Goal: Task Accomplishment & Management: Manage account settings

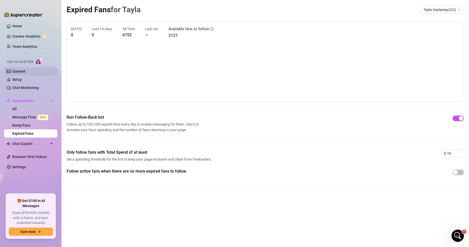
click at [25, 69] on link "Content" at bounding box center [18, 71] width 13 height 4
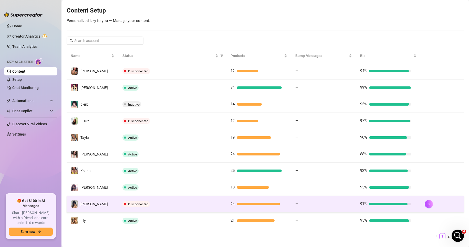
scroll to position [70, 0]
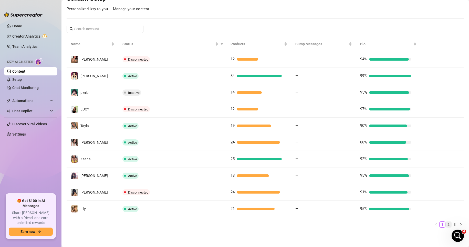
click at [445, 224] on link "2" at bounding box center [448, 225] width 6 height 6
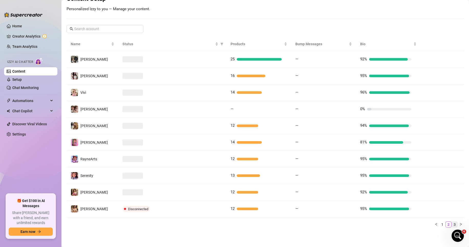
click at [451, 224] on link "3" at bounding box center [454, 225] width 6 height 6
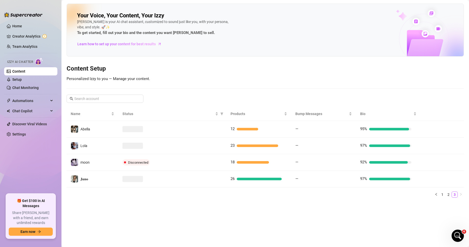
scroll to position [0, 0]
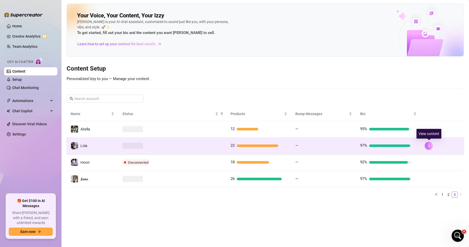
click at [426, 146] on button "button" at bounding box center [428, 146] width 8 height 8
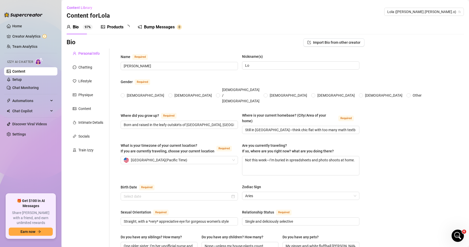
radio input "true"
type input "[DATE]"
click at [117, 30] on div "Products 2 3" at bounding box center [117, 27] width 32 height 14
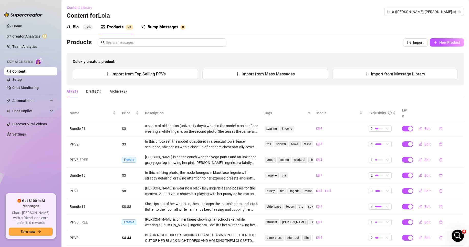
click at [74, 8] on span "Content Library" at bounding box center [79, 8] width 25 height 4
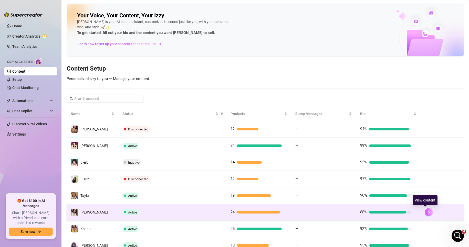
click at [425, 214] on button "button" at bounding box center [428, 212] width 8 height 8
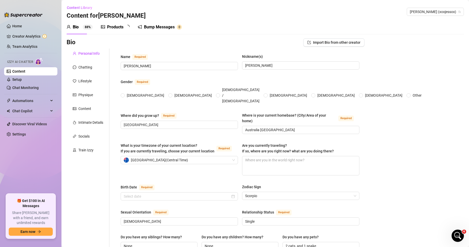
radio input "true"
type input "[DATE]"
click at [118, 28] on div "Products" at bounding box center [115, 27] width 16 height 6
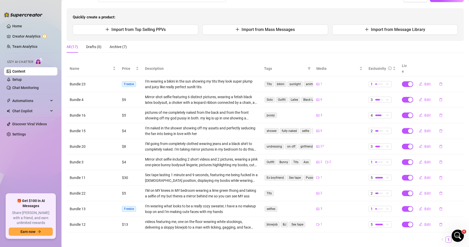
scroll to position [54, 0]
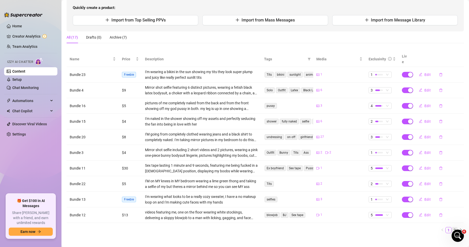
click at [451, 228] on link "2" at bounding box center [454, 231] width 6 height 6
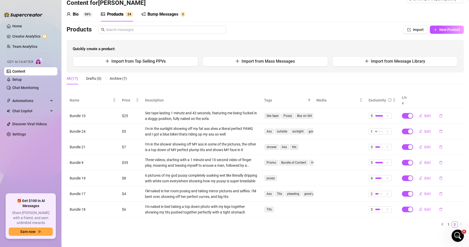
scroll to position [7, 0]
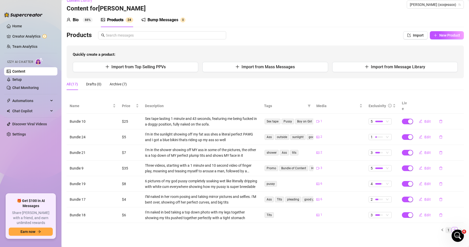
click at [445, 228] on link "1" at bounding box center [448, 231] width 6 height 6
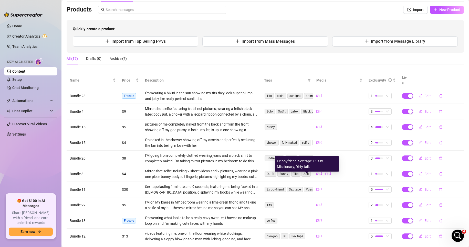
scroll to position [54, 0]
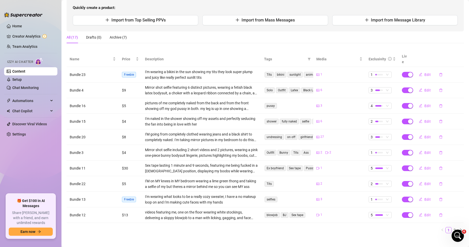
click at [349, 38] on div "All (17) Drafts (0) Archive (7)" at bounding box center [265, 37] width 397 height 12
click at [451, 228] on link "2" at bounding box center [454, 231] width 6 height 6
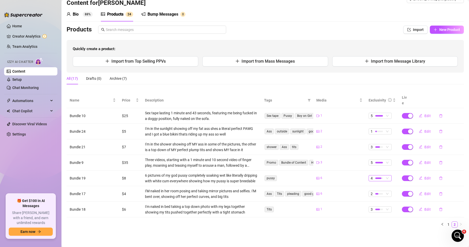
scroll to position [7, 0]
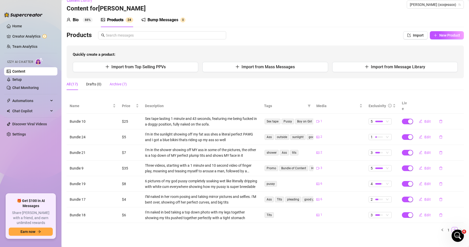
click at [123, 84] on div "Archive (7)" at bounding box center [118, 84] width 17 height 6
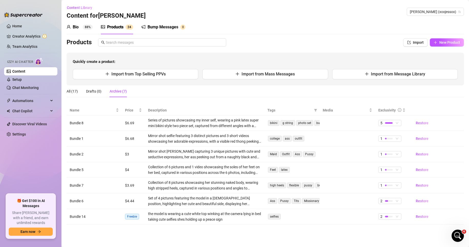
scroll to position [0, 0]
click at [79, 26] on div "Bio" at bounding box center [76, 27] width 6 height 6
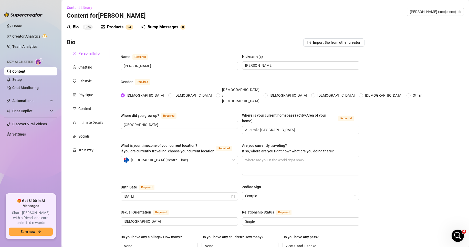
click at [85, 107] on div "Content" at bounding box center [84, 109] width 13 height 6
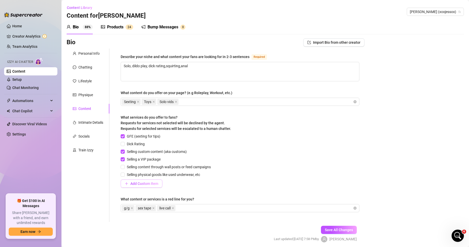
click at [139, 183] on span "Add Custom Item" at bounding box center [144, 184] width 28 height 4
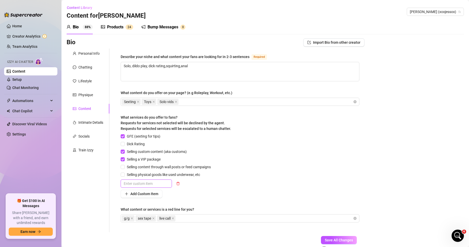
click at [138, 183] on input "text" at bounding box center [146, 184] width 51 height 8
type input "b"
type input "B/G"
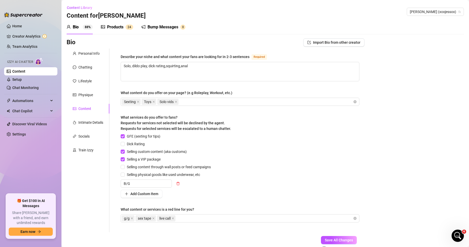
click at [227, 191] on div "GFE (sexting for tips) Dick Rating Selling custom content (aka customs) Selling…" at bounding box center [240, 166] width 239 height 64
click at [328, 238] on span "Save All Changes" at bounding box center [338, 240] width 28 height 4
click at [118, 30] on div "Products 2 4" at bounding box center [117, 27] width 32 height 14
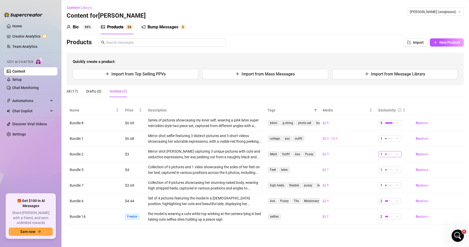
click at [398, 154] on span "1" at bounding box center [389, 154] width 19 height 6
click at [391, 181] on span "3" at bounding box center [398, 180] width 33 height 6
click at [73, 93] on div "All (17)" at bounding box center [72, 92] width 11 height 6
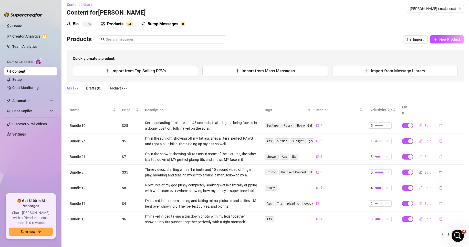
scroll to position [7, 0]
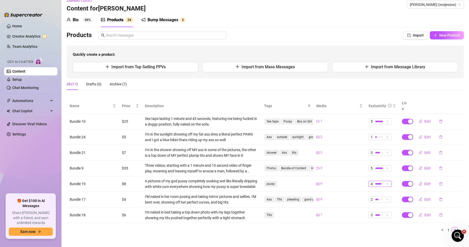
click at [375, 183] on div at bounding box center [378, 184] width 6 height 2
click at [376, 219] on span "5 - Most Exclusive 🔥" at bounding box center [385, 221] width 33 height 6
click at [425, 182] on span "Edit" at bounding box center [427, 184] width 6 height 4
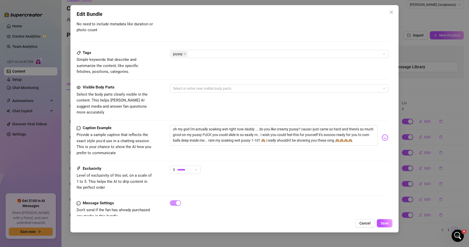
scroll to position [268, 0]
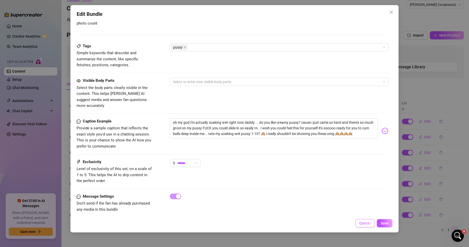
click at [363, 226] on button "Cancel" at bounding box center [364, 223] width 19 height 8
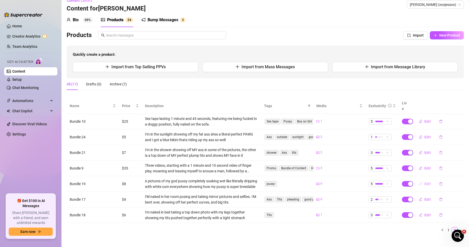
click at [420, 180] on button "Edit" at bounding box center [424, 184] width 20 height 8
type textarea "oh my god i'm actually soaking wet right now daddy ... do you like creamy pussy…"
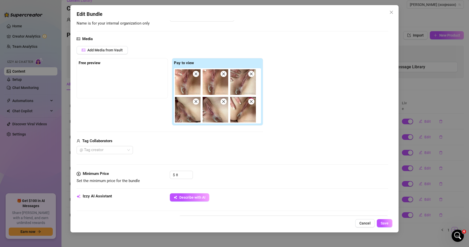
scroll to position [51, 0]
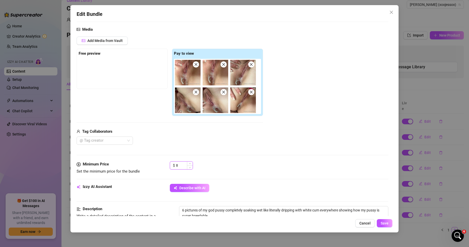
drag, startPoint x: 181, startPoint y: 166, endPoint x: 176, endPoint y: 166, distance: 5.4
click at [176, 166] on input "8" at bounding box center [184, 166] width 17 height 8
type input "10"
click at [379, 227] on button "Save" at bounding box center [384, 223] width 16 height 8
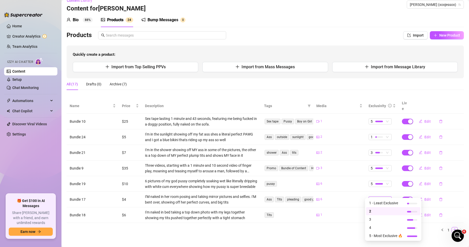
click at [375, 197] on div at bounding box center [379, 199] width 8 height 5
click at [373, 221] on span "3" at bounding box center [385, 220] width 33 height 6
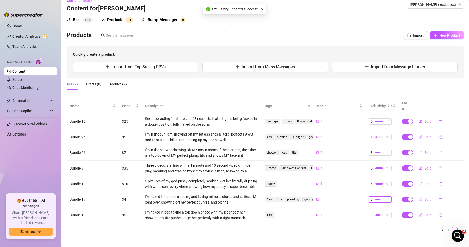
click at [419, 196] on button "Edit" at bounding box center [424, 200] width 20 height 8
type textarea "i haven't shown anyone these yet >< could i get your honest feedback daddy? 🥹 i…"
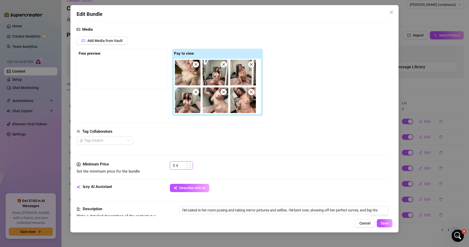
click at [181, 165] on input "4" at bounding box center [184, 166] width 17 height 8
type input "9"
click at [383, 222] on span "Save" at bounding box center [384, 223] width 8 height 4
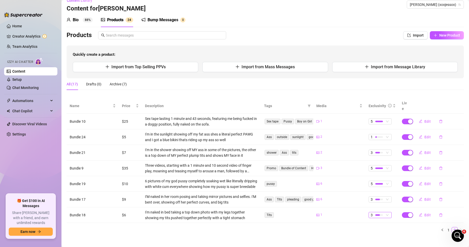
click at [384, 212] on span "3" at bounding box center [379, 215] width 19 height 6
click at [354, 217] on td "1" at bounding box center [339, 216] width 52 height 16
click at [424, 213] on span "Edit" at bounding box center [427, 215] width 6 height 4
type textarea "rate my tits 1-10? 🙈🙈🙈"
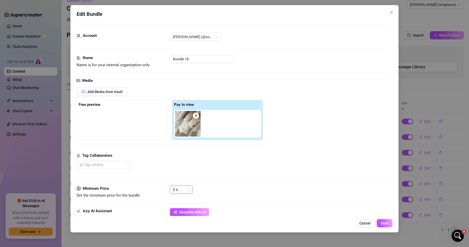
drag, startPoint x: 180, startPoint y: 190, endPoint x: 176, endPoint y: 190, distance: 4.1
click at [176, 190] on input "6" at bounding box center [184, 190] width 17 height 8
type input "4"
click at [382, 225] on span "Save" at bounding box center [384, 223] width 8 height 4
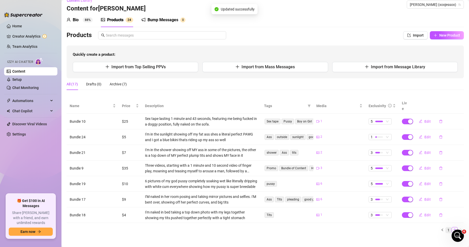
click at [445, 228] on link "1" at bounding box center [448, 231] width 6 height 6
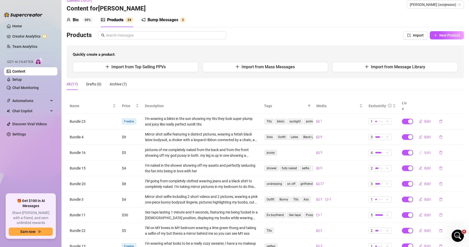
click at [419, 149] on button "Edit" at bounding box center [424, 153] width 20 height 8
type textarea "fuck baby i'm so horny right now... i wanna show you how wet my pussyis.. i nee…"
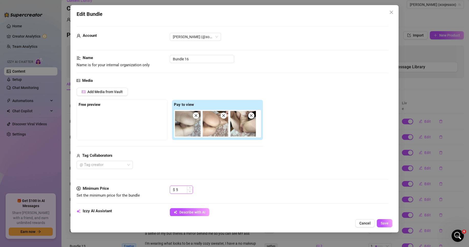
drag, startPoint x: 181, startPoint y: 189, endPoint x: 176, endPoint y: 190, distance: 4.6
click at [176, 190] on input "5" at bounding box center [184, 190] width 17 height 8
type input "7"
click at [383, 223] on span "Save" at bounding box center [384, 223] width 8 height 4
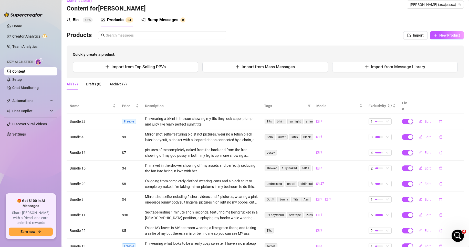
click at [379, 166] on td "2" at bounding box center [381, 169] width 33 height 16
click at [380, 166] on div "2" at bounding box center [377, 169] width 14 height 6
click at [377, 187] on span "3" at bounding box center [385, 189] width 33 height 6
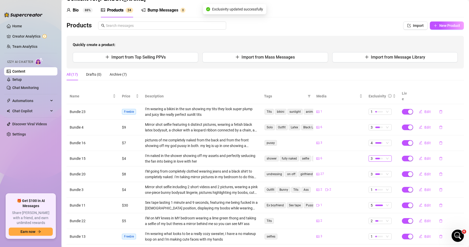
scroll to position [54, 0]
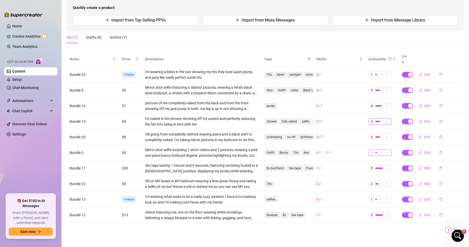
click at [376, 152] on div at bounding box center [379, 153] width 8 height 2
click at [374, 166] on span "2" at bounding box center [385, 165] width 33 height 6
click at [424, 213] on span "Edit" at bounding box center [427, 215] width 6 height 4
type textarea "Aaaaaa fuuuck babyyyy i normally never send ppl this as it's too private for me…"
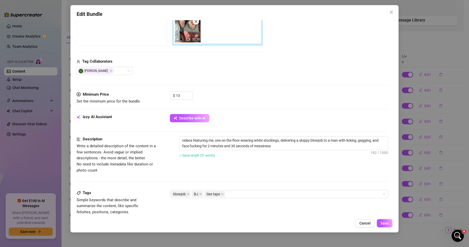
scroll to position [77, 0]
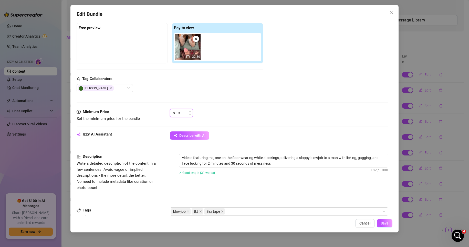
drag, startPoint x: 180, startPoint y: 114, endPoint x: 176, endPoint y: 114, distance: 4.1
click at [176, 114] on input "13" at bounding box center [184, 113] width 17 height 8
type input "18"
click at [383, 222] on span "Save" at bounding box center [384, 223] width 8 height 4
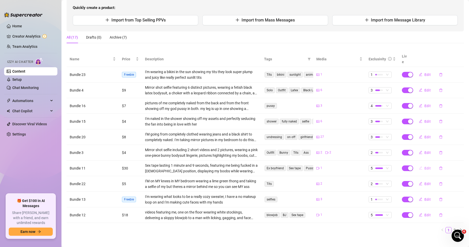
click at [424, 166] on span "Edit" at bounding box center [427, 168] width 6 height 4
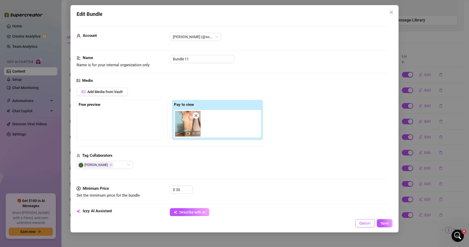
click at [371, 223] on button "Cancel" at bounding box center [364, 223] width 19 height 8
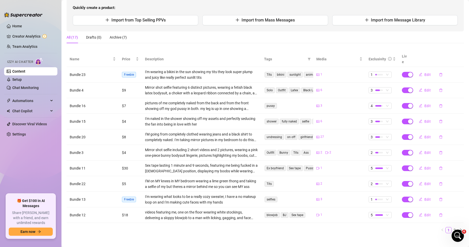
click at [259, 236] on main "Content Library Content for [PERSON_NAME] (xoxjessox) Bio 88% Products 2 4 Bump…" at bounding box center [264, 99] width 407 height 307
click at [451, 228] on link "2" at bounding box center [454, 231] width 6 height 6
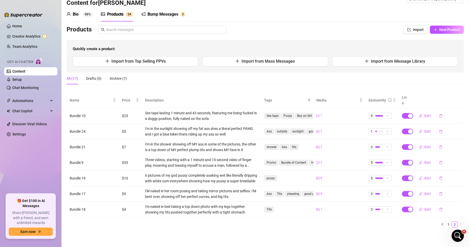
scroll to position [7, 0]
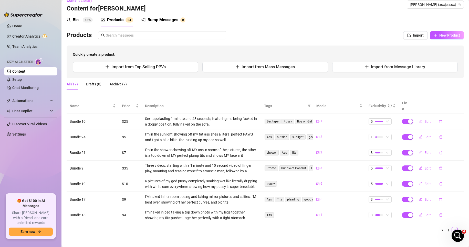
click at [424, 120] on span "Edit" at bounding box center [427, 122] width 6 height 4
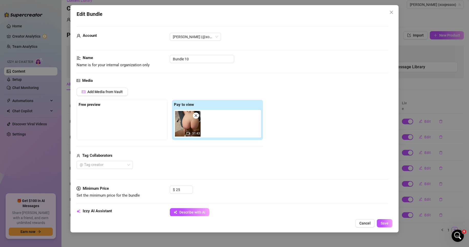
click at [242, 217] on div "Edit Bundle Account [PERSON_NAME] (@xoxjessox) Name Name is for your internal o…" at bounding box center [234, 119] width 328 height 228
click at [338, 206] on div "Minimum Price Set the minimum price for the bundle $ 25" at bounding box center [233, 197] width 312 height 23
click at [326, 228] on div "Edit Bundle Account [PERSON_NAME] (@xoxjessox) Name Name is for your internal o…" at bounding box center [234, 119] width 328 height 228
click at [382, 239] on div "Edit Bundle Account [PERSON_NAME] (@xoxjessox) Name Name is for your internal o…" at bounding box center [234, 123] width 469 height 247
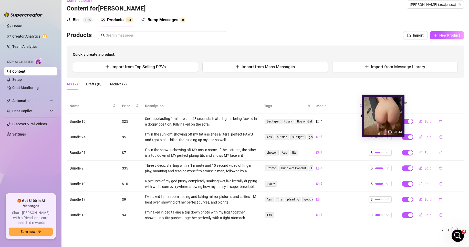
click at [316, 120] on icon "video-camera" at bounding box center [318, 122] width 4 height 4
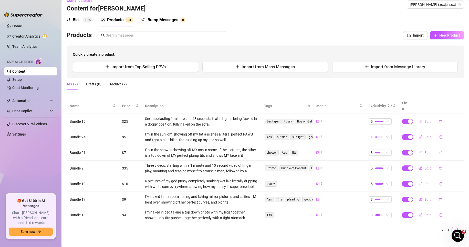
click at [424, 120] on span "Edit" at bounding box center [427, 122] width 6 height 4
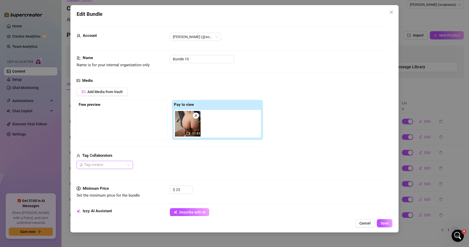
click at [109, 165] on div at bounding box center [102, 164] width 49 height 7
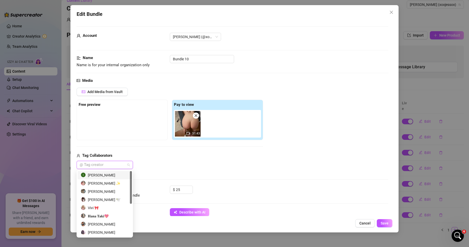
click at [106, 175] on div "[PERSON_NAME]" at bounding box center [105, 175] width 48 height 6
click at [382, 226] on button "Save" at bounding box center [384, 223] width 16 height 8
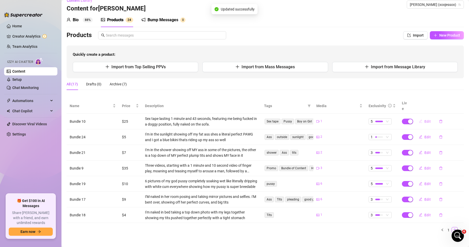
click at [419, 120] on icon "edit" at bounding box center [420, 121] width 3 height 3
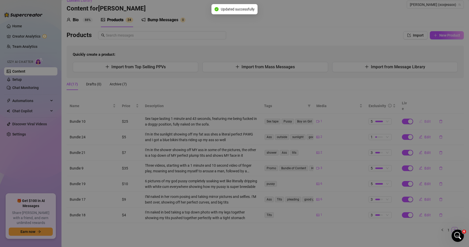
type textarea "ummm well honestly 🙈 my sex tape with my ex is sooo fuuucking wild babyyyy! u w…"
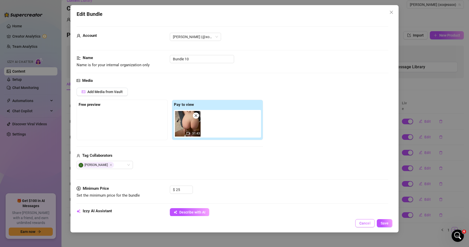
click at [367, 225] on span "Cancel" at bounding box center [364, 223] width 11 height 4
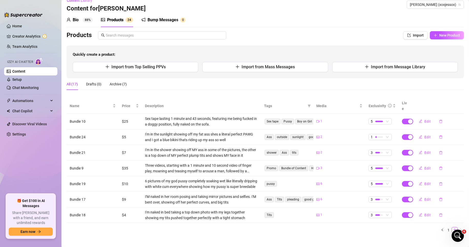
click at [354, 84] on div "All (17) Drafts (0) Archive (7)" at bounding box center [265, 84] width 397 height 12
click at [445, 228] on link "1" at bounding box center [448, 231] width 6 height 6
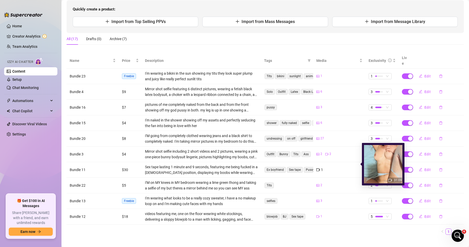
scroll to position [54, 0]
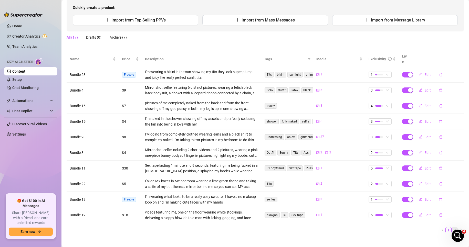
click at [451, 228] on link "2" at bounding box center [454, 231] width 6 height 6
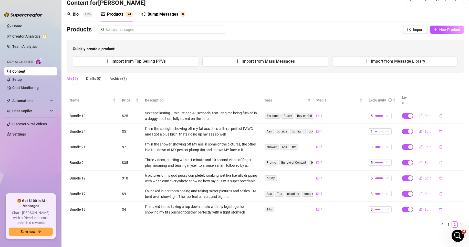
scroll to position [7, 0]
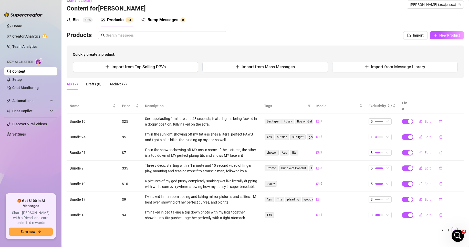
click at [345, 231] on div "Name Price Description Tags Media Exclusivity Live Bundle 10 $25 Sex tape lasti…" at bounding box center [265, 167] width 397 height 139
click at [337, 232] on main "Content Library Content for [PERSON_NAME] (xoxjessox) Bio 88% Products 2 4 Bump…" at bounding box center [264, 123] width 407 height 260
click at [408, 166] on div "button" at bounding box center [410, 168] width 5 height 5
click at [442, 151] on span "OK" at bounding box center [444, 151] width 5 height 4
click at [440, 37] on span "New Product" at bounding box center [449, 35] width 21 height 4
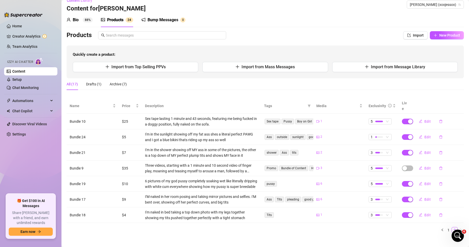
type textarea "Type your message here..."
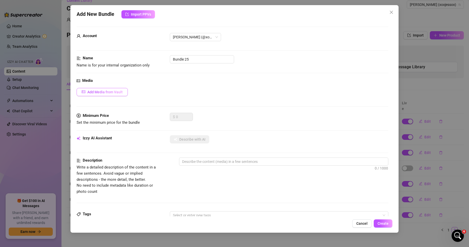
click at [115, 94] on span "Add Media from Vault" at bounding box center [104, 92] width 35 height 4
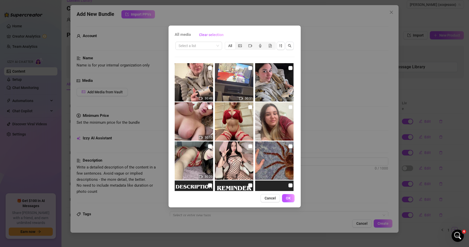
click at [186, 35] on span "All media" at bounding box center [183, 35] width 16 height 6
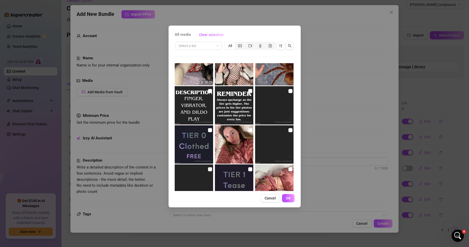
scroll to position [102, 0]
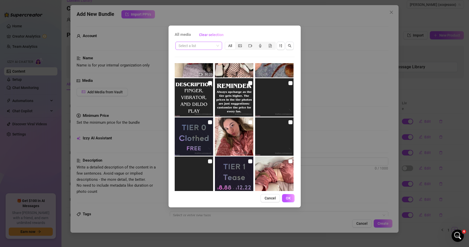
click at [200, 45] on input "search" at bounding box center [196, 46] width 36 height 8
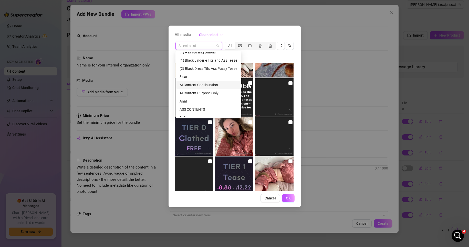
scroll to position [93, 0]
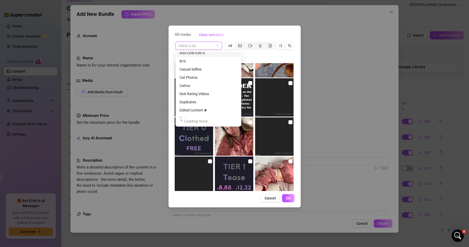
click at [197, 46] on input "search" at bounding box center [196, 46] width 36 height 8
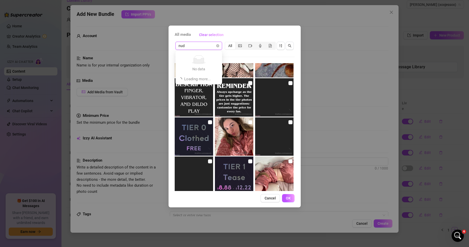
type input "nude"
drag, startPoint x: 197, startPoint y: 46, endPoint x: 177, endPoint y: 47, distance: 20.2
click at [177, 47] on div "nude Select a list" at bounding box center [198, 46] width 47 height 8
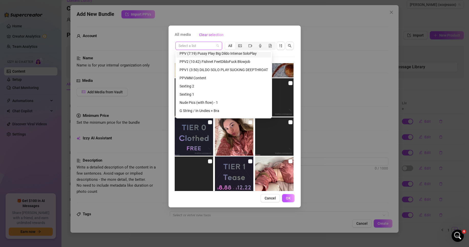
scroll to position [477, 0]
click at [198, 93] on div "Nude Pics (with flow) - 1" at bounding box center [223, 95] width 88 height 6
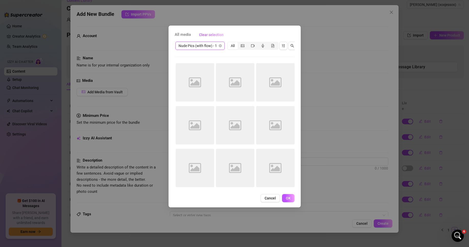
scroll to position [0, 0]
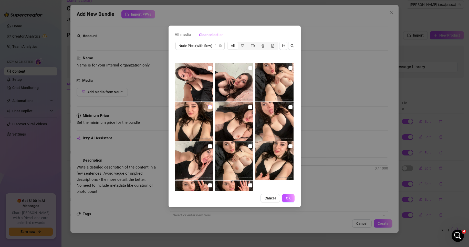
click at [209, 107] on input "checkbox" at bounding box center [210, 107] width 4 height 4
checkbox input "true"
click at [250, 109] on input "checkbox" at bounding box center [250, 107] width 4 height 4
checkbox input "true"
click at [289, 108] on input "checkbox" at bounding box center [290, 107] width 4 height 4
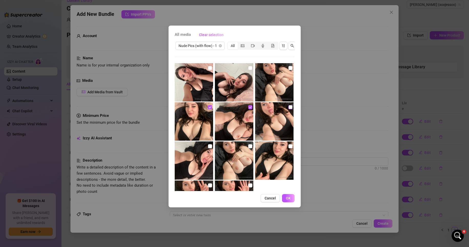
checkbox input "true"
click at [288, 68] on input "checkbox" at bounding box center [290, 68] width 4 height 4
checkbox input "true"
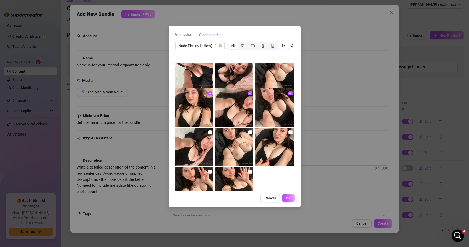
scroll to position [11, 0]
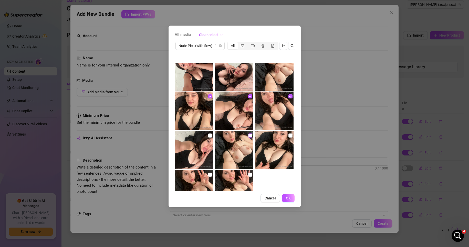
click at [249, 135] on input "checkbox" at bounding box center [250, 136] width 4 height 4
checkbox input "true"
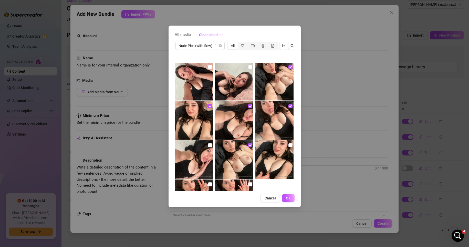
scroll to position [0, 0]
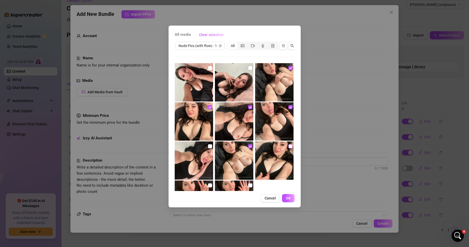
click at [288, 148] on input "checkbox" at bounding box center [290, 146] width 4 height 4
checkbox input "true"
click at [289, 200] on span "OK" at bounding box center [288, 198] width 5 height 4
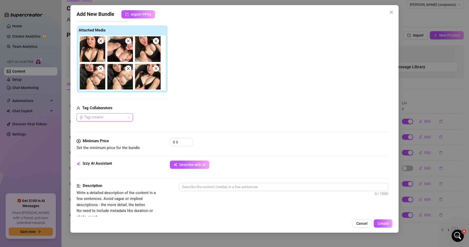
scroll to position [77, 0]
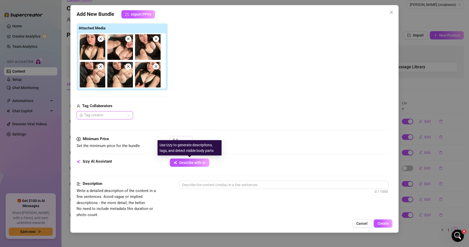
click at [182, 141] on div "Use Izzy to generate descriptions, tags, and detect visible body parts" at bounding box center [189, 147] width 64 height 15
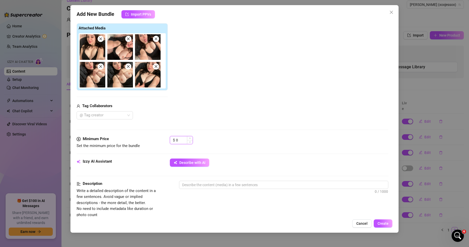
drag, startPoint x: 179, startPoint y: 138, endPoint x: 174, endPoint y: 140, distance: 5.5
click at [174, 140] on div "$ 0" at bounding box center [181, 140] width 23 height 8
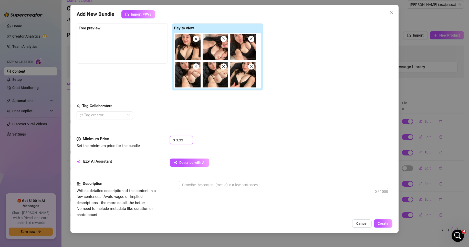
type input "3.33"
click at [220, 142] on div "$ 3.33" at bounding box center [279, 142] width 219 height 13
click at [203, 186] on textarea at bounding box center [283, 185] width 209 height 8
paste textarea ""[PERSON_NAME] is wearing a black top. Some photos tease her cleavage, while in…"
type textarea ""[PERSON_NAME] is wearing a black top. Some photos tease her cleavage, while in…"
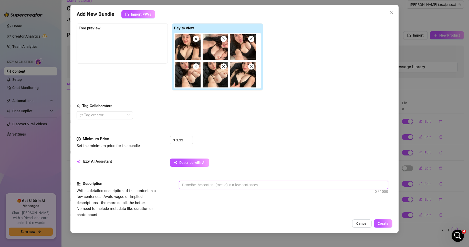
type textarea ""[PERSON_NAME] is wearing a black top. Some photos tease her cleavage, while in…"
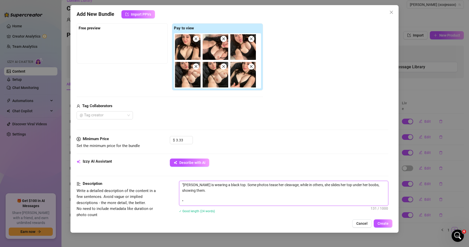
scroll to position [0, 0]
drag, startPoint x: 187, startPoint y: 202, endPoint x: 179, endPoint y: 197, distance: 9.3
click at [179, 197] on textarea ""[PERSON_NAME] is wearing a black top. Some photos tease her cleavage, while in…" at bounding box center [283, 193] width 209 height 25
type textarea ""[PERSON_NAME] is wearing a black top. Some photos tease her cleavage, while in…"
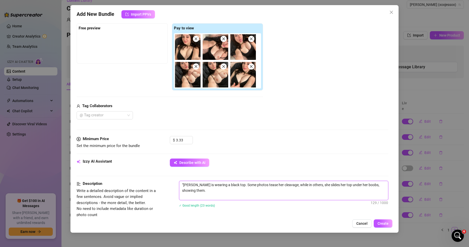
type textarea ""[PERSON_NAME] is wearing a black top. Some photos tease her cleavage, while in…"
drag, startPoint x: 192, startPoint y: 185, endPoint x: 183, endPoint y: 186, distance: 9.2
click at [183, 186] on textarea ""[PERSON_NAME] is wearing a black top. Some photos tease her cleavage, while in…" at bounding box center [283, 187] width 209 height 13
type textarea ""i wearing a black top. Some photos tease her cleavage, while in others, she sl…"
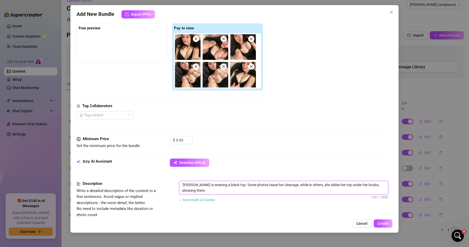
type textarea ""i wearing a black top. Some photos tease her cleavage, while in others, she sl…"
type textarea ""i a wearing a black top. Some photos tease her cleavage, while in others, she …"
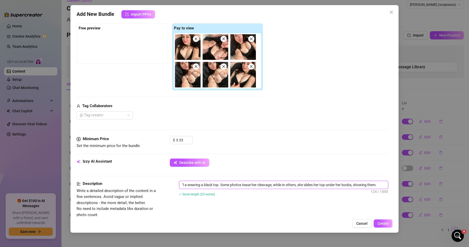
type textarea ""i am wearing a black top. Some photos tease her cleavage, while in others, she…"
click at [257, 186] on textarea ""i am wearing a black top. Some photos tease her cleavage, while in others, she…" at bounding box center [283, 187] width 209 height 13
type textarea ""i am wearing a black top. Some photos tease [PERSON_NAME], while in others, sh…"
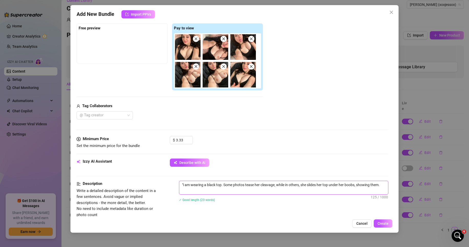
type textarea ""i am wearing a black top. Some photos tease [PERSON_NAME], while in others, sh…"
type textarea ""i am wearing a black top. Some photos tease mycleavage, while in others, she s…"
type textarea ""i am wearing a black top. Some photos tease my cleavage, while in others, she …"
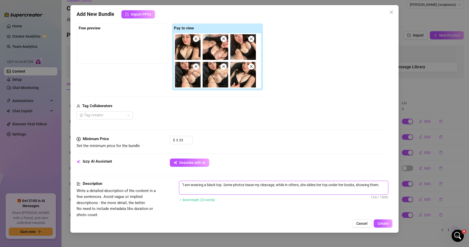
click at [305, 186] on textarea ""i am wearing a black top. Some photos tease my cleavage, while in others, she …" at bounding box center [283, 187] width 209 height 13
type textarea ""i am wearing a black top. Some photos tease my cleavage, while in others, isli…"
type textarea ""i am wearing a black top. Some photos tease my cleavage, while in others, i sl…"
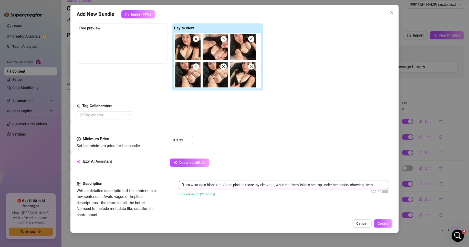
type textarea ""i am wearing a black top. Some photos tease my cleavage, while in others, i sl…"
click at [312, 184] on textarea ""i am wearing a black top. Some photos tease my cleavage, while in others, i sl…" at bounding box center [283, 185] width 209 height 8
type textarea ""i am wearing a black top. Some photos tease my cleavage, while in others, i sl…"
click at [313, 184] on textarea ""i am wearing a black top. Some photos tease my cleavage, while in others, i sl…" at bounding box center [283, 185] width 209 height 8
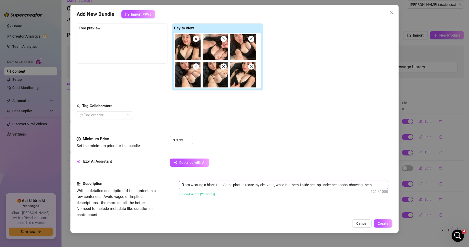
click at [313, 184] on textarea ""i am wearing a black top. Some photos tease my cleavage, while in others, i sl…" at bounding box center [283, 185] width 209 height 8
type textarea ""i am wearing a black top. Some photos tease my cleavage, while in others, i sl…"
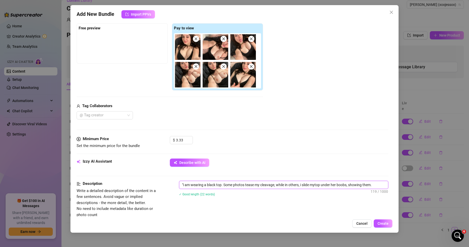
type textarea ""i am wearing a black top. Some photos tease my cleavage, while in others, i sl…"
click at [335, 184] on textarea ""i am wearing a black top. Some photos tease my cleavage, while in others, i sl…" at bounding box center [283, 185] width 209 height 8
type textarea ""i am wearing a black top. Some photos tease my cleavage, while in others, i sl…"
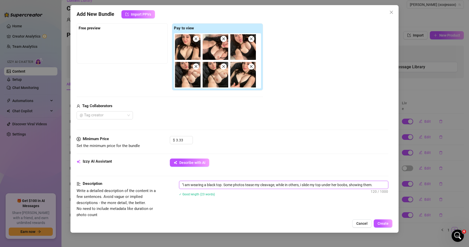
type textarea ""i am wearing a black top. Some photos tease my cleavage, while in others, i sl…"
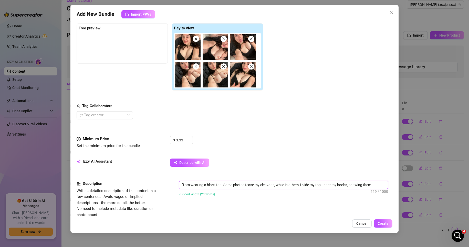
click at [183, 185] on textarea ""i am wearing a black top. Some photos tease my cleavage, while in others, i sl…" at bounding box center [283, 185] width 209 height 8
drag, startPoint x: 184, startPoint y: 185, endPoint x: 173, endPoint y: 185, distance: 11.3
click at [173, 185] on div "Description Write a detailed description of the content in a few sentences. Avo…" at bounding box center [233, 199] width 312 height 37
type textarea "I am wearing a black top. Some photos tease my cleavage, while in others, i sli…"
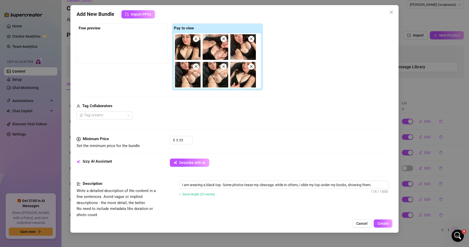
click at [264, 210] on div "Description Write a detailed description of the content in a few sentences. Avo…" at bounding box center [233, 199] width 312 height 37
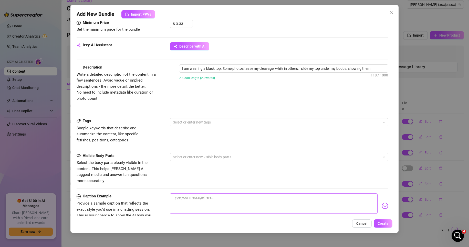
scroll to position [205, 0]
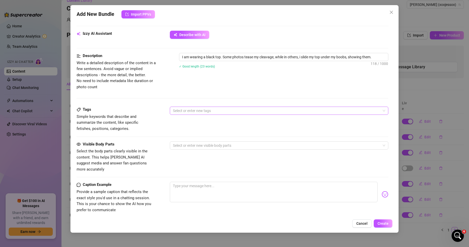
click at [194, 114] on div at bounding box center [276, 110] width 211 height 7
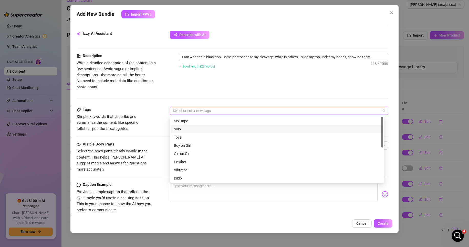
click at [187, 127] on div "Solo" at bounding box center [277, 129] width 206 height 6
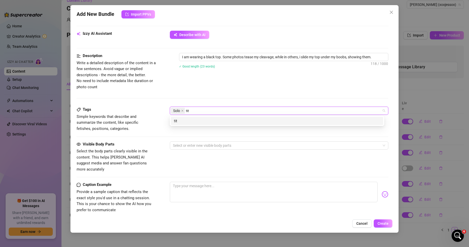
type input "tits"
click at [188, 120] on div "tits" at bounding box center [277, 121] width 206 height 6
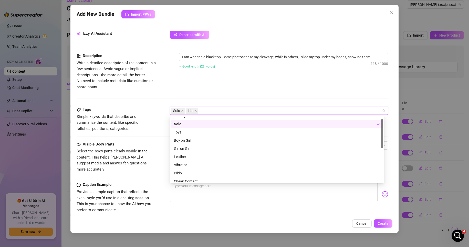
scroll to position [0, 0]
click at [207, 111] on div "Solo tits" at bounding box center [276, 110] width 211 height 7
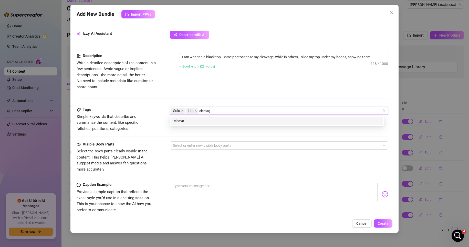
type input "cleavage"
click at [204, 121] on div "cleavage" at bounding box center [277, 121] width 206 height 6
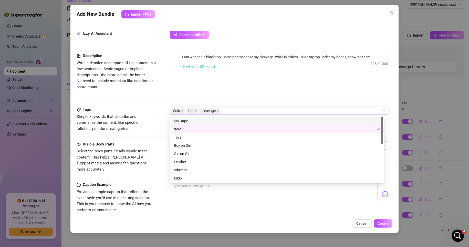
click at [168, 124] on div "Tags Simple keywords that describe and summarize the content, like specific fet…" at bounding box center [233, 119] width 312 height 25
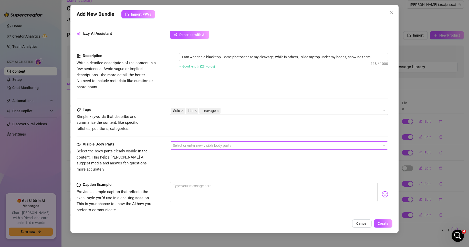
click at [193, 146] on div at bounding box center [276, 145] width 211 height 7
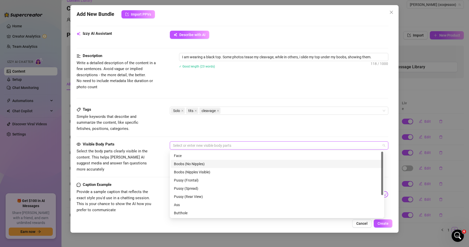
click at [190, 163] on div "Boobs (No Nipples)" at bounding box center [277, 164] width 206 height 6
click at [193, 155] on div "Face" at bounding box center [277, 156] width 206 height 6
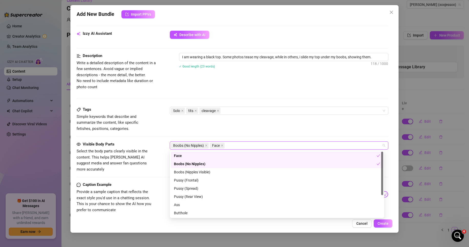
click at [207, 163] on div "Boobs (No Nipples)" at bounding box center [275, 164] width 202 height 6
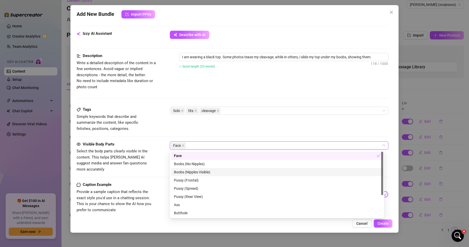
click at [200, 172] on div "Boobs (Nipples Visible)" at bounding box center [277, 172] width 206 height 6
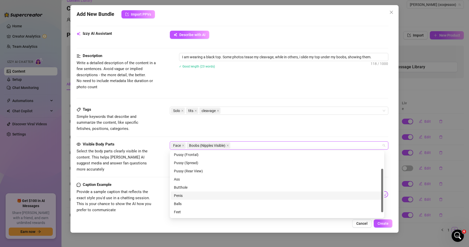
scroll to position [33, 0]
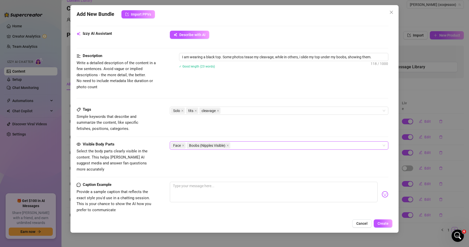
click at [164, 155] on div "Visible Body Parts Select the body parts clearly visible in the content. This h…" at bounding box center [233, 157] width 312 height 31
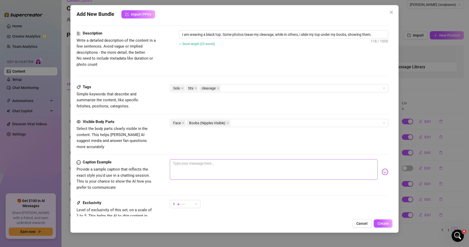
scroll to position [230, 0]
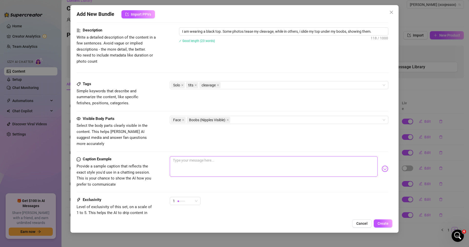
click at [192, 162] on textarea at bounding box center [274, 166] width 208 height 20
click at [204, 162] on textarea at bounding box center [274, 166] width 208 height 20
paste textarea "ever tried titfucking? if not… why don’t you let me be your first? 🍒"
type textarea "ever tried titfucking? if not… why don’t you let me be your first? 🍒"
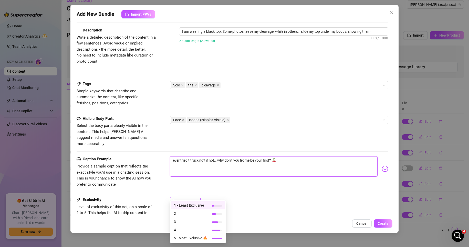
click at [193, 197] on span "1" at bounding box center [185, 201] width 25 height 8
click at [186, 213] on span "2" at bounding box center [190, 214] width 33 height 6
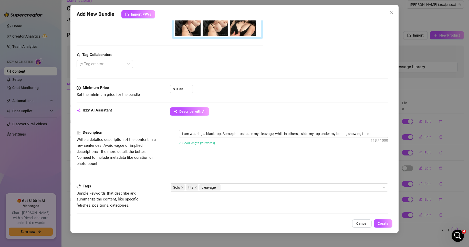
scroll to position [268, 0]
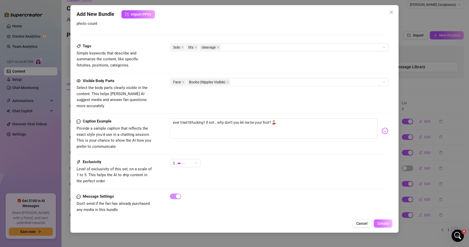
click at [385, 226] on span "Create" at bounding box center [382, 224] width 11 height 4
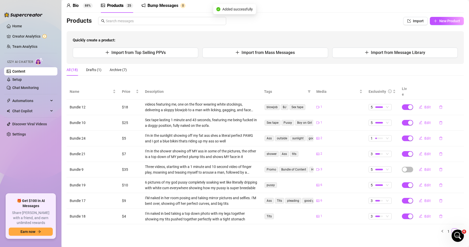
scroll to position [23, 0]
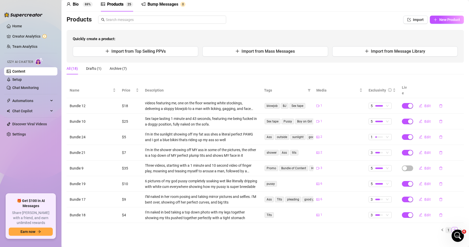
click at [445, 228] on link "1" at bounding box center [448, 231] width 6 height 6
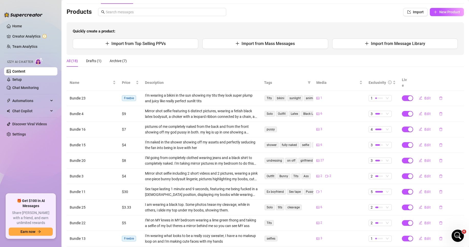
scroll to position [54, 0]
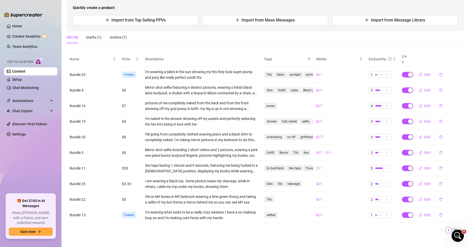
click at [451, 228] on link "2" at bounding box center [454, 231] width 6 height 6
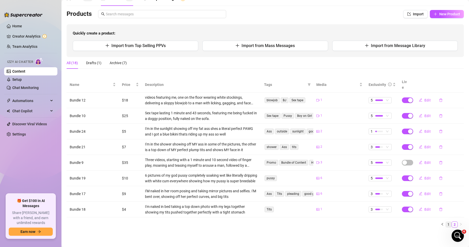
scroll to position [23, 0]
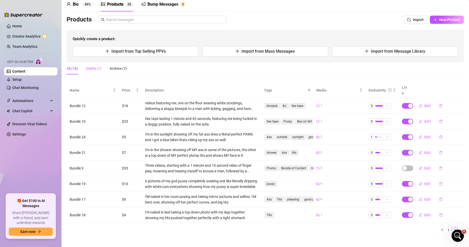
click at [95, 70] on div "Drafts (1)" at bounding box center [93, 69] width 15 height 6
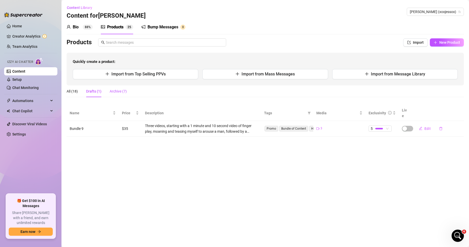
click at [113, 90] on div "Archive (7)" at bounding box center [118, 92] width 17 height 6
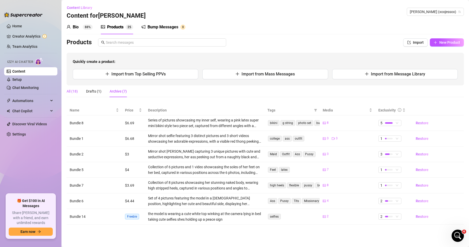
click at [73, 93] on div "All (18)" at bounding box center [72, 92] width 11 height 6
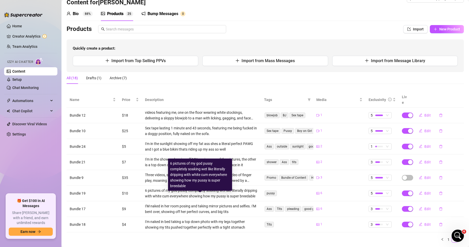
scroll to position [23, 0]
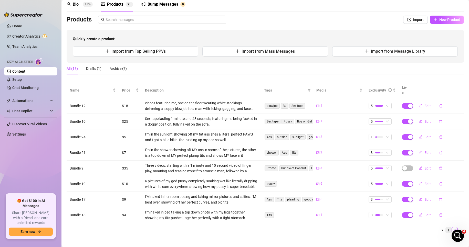
click at [445, 228] on link "1" at bounding box center [448, 231] width 6 height 6
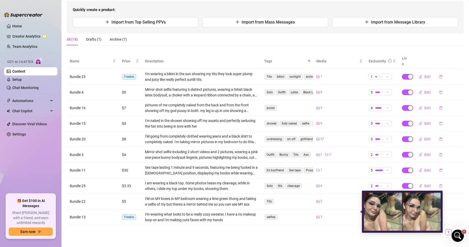
scroll to position [54, 0]
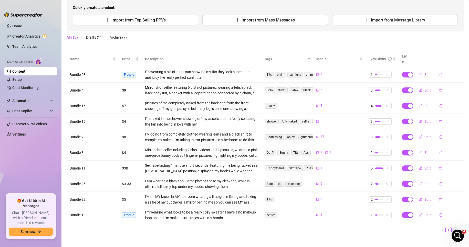
click at [451, 228] on link "2" at bounding box center [454, 231] width 6 height 6
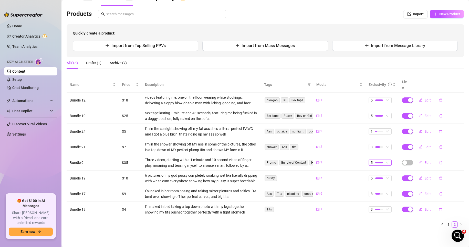
scroll to position [23, 0]
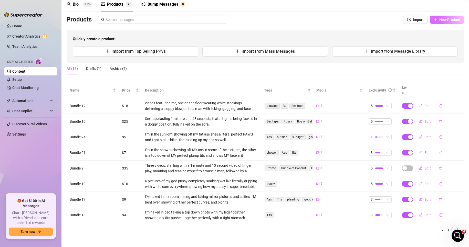
click at [440, 20] on span "New Product" at bounding box center [449, 20] width 21 height 4
type textarea "Type your message here..."
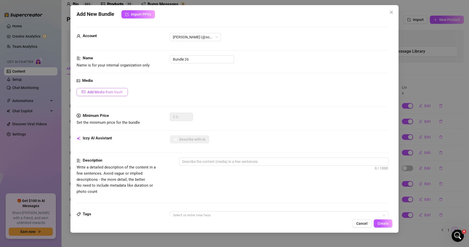
click at [122, 94] on span "Add Media from Vault" at bounding box center [104, 92] width 35 height 4
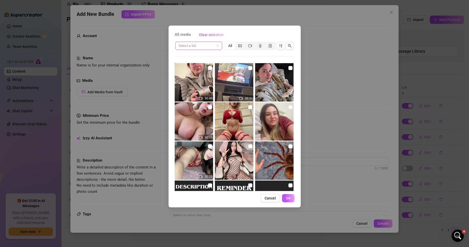
click at [207, 45] on input "search" at bounding box center [196, 46] width 36 height 8
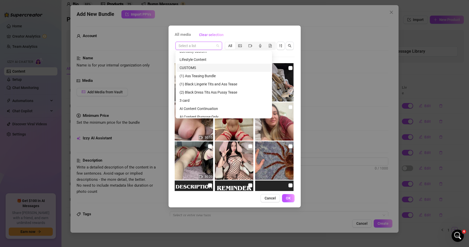
scroll to position [51, 0]
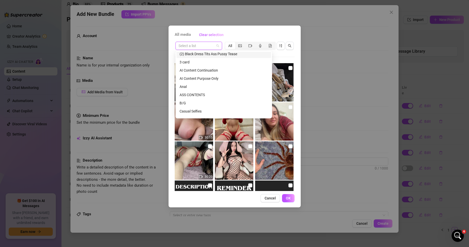
click at [219, 54] on div "(2) Black Dress Tits Ass Pussy Tease" at bounding box center [223, 54] width 88 height 6
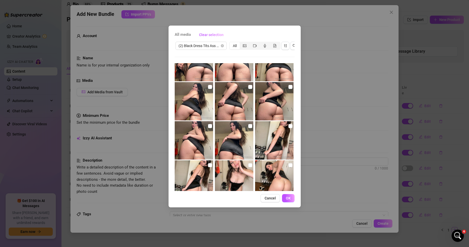
scroll to position [179, 0]
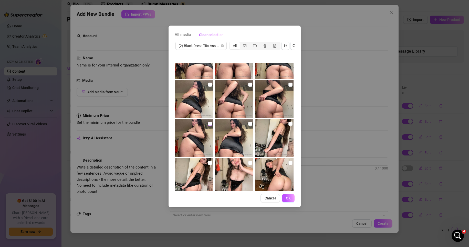
click at [208, 123] on input "checkbox" at bounding box center [210, 124] width 4 height 4
checkbox input "true"
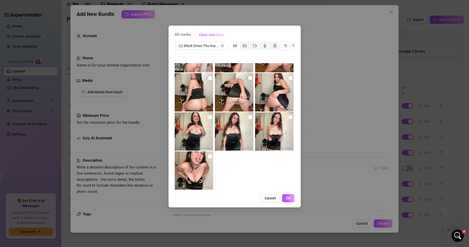
scroll to position [310, 0]
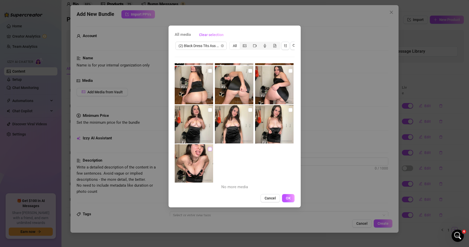
click at [210, 148] on input "checkbox" at bounding box center [210, 149] width 4 height 4
checkbox input "true"
click at [288, 109] on input "checkbox" at bounding box center [290, 110] width 4 height 4
checkbox input "true"
click at [248, 110] on input "checkbox" at bounding box center [250, 110] width 4 height 4
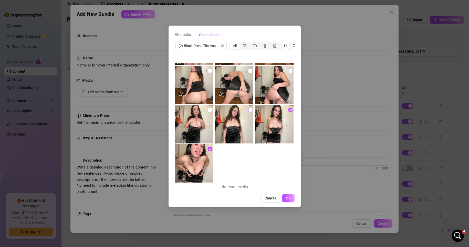
checkbox input "true"
click at [211, 109] on input "checkbox" at bounding box center [210, 110] width 4 height 4
checkbox input "true"
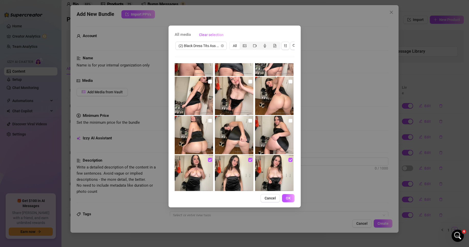
scroll to position [259, 0]
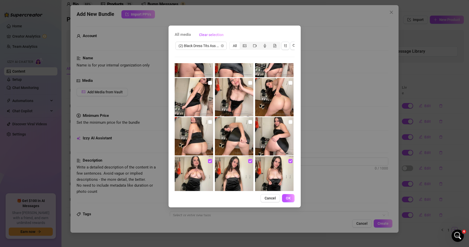
click at [288, 120] on input "checkbox" at bounding box center [290, 122] width 4 height 4
checkbox input "true"
click at [249, 122] on input "checkbox" at bounding box center [250, 122] width 4 height 4
checkbox input "true"
click at [209, 120] on label at bounding box center [210, 122] width 4 height 6
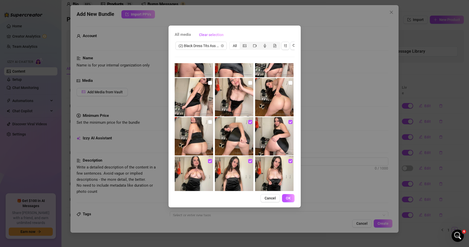
click at [209, 120] on input "checkbox" at bounding box center [210, 122] width 4 height 4
checkbox input "true"
click at [288, 83] on input "checkbox" at bounding box center [290, 83] width 4 height 4
checkbox input "true"
click at [249, 82] on input "checkbox" at bounding box center [250, 83] width 4 height 4
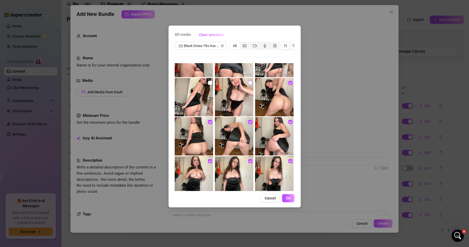
checkbox input "true"
click at [209, 82] on input "checkbox" at bounding box center [210, 83] width 4 height 4
checkbox input "true"
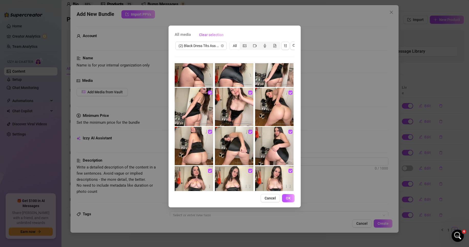
scroll to position [208, 0]
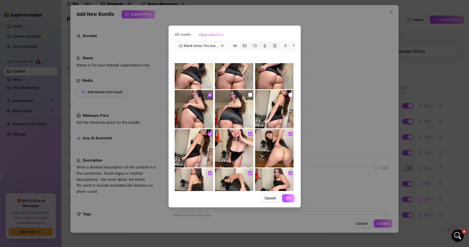
click at [288, 94] on input "checkbox" at bounding box center [290, 95] width 4 height 4
checkbox input "true"
click at [248, 95] on input "checkbox" at bounding box center [250, 95] width 4 height 4
checkbox input "true"
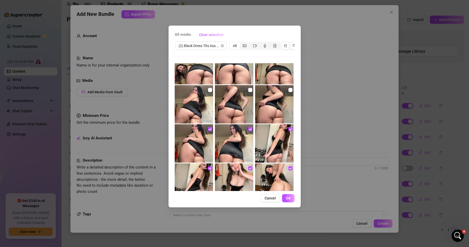
scroll to position [157, 0]
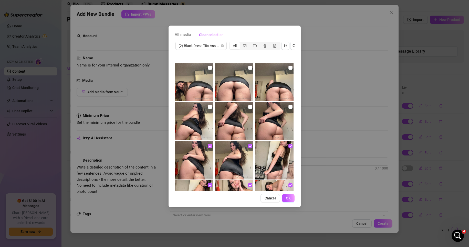
click at [208, 146] on input "checkbox" at bounding box center [210, 146] width 4 height 4
checkbox input "false"
click at [248, 146] on input "checkbox" at bounding box center [250, 146] width 4 height 4
checkbox input "false"
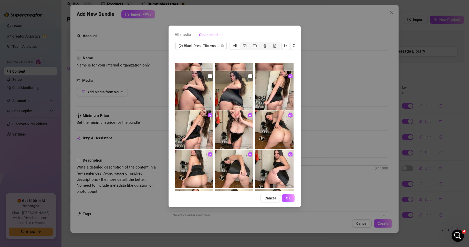
scroll to position [234, 0]
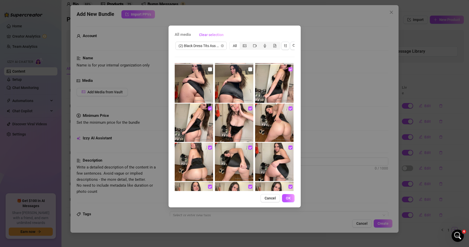
click at [288, 70] on input "checkbox" at bounding box center [290, 69] width 4 height 4
checkbox input "false"
click at [209, 109] on input "checkbox" at bounding box center [210, 108] width 4 height 4
checkbox input "false"
click at [288, 109] on input "checkbox" at bounding box center [290, 108] width 4 height 4
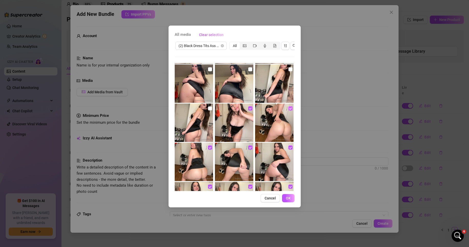
checkbox input "false"
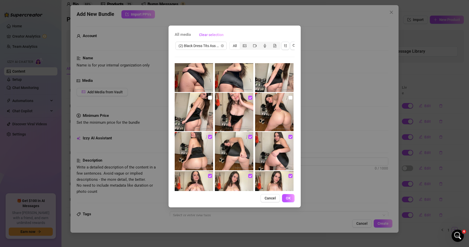
scroll to position [285, 0]
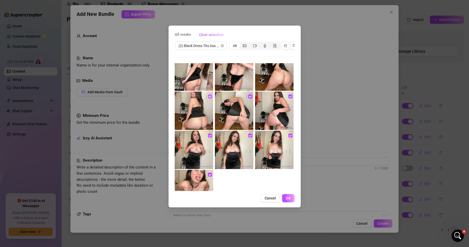
click at [209, 96] on input "checkbox" at bounding box center [210, 96] width 4 height 4
checkbox input "false"
click at [248, 96] on input "checkbox" at bounding box center [250, 96] width 4 height 4
checkbox input "false"
click at [288, 98] on input "checkbox" at bounding box center [290, 96] width 4 height 4
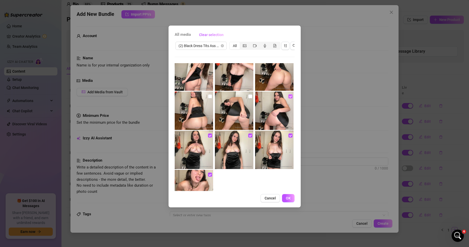
checkbox input "false"
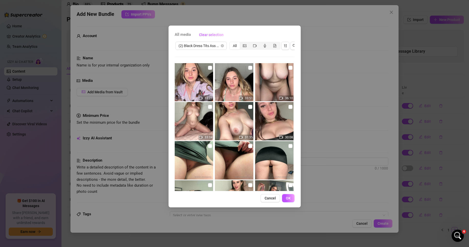
scroll to position [0, 0]
click at [274, 125] on img at bounding box center [274, 121] width 38 height 38
click at [288, 108] on input "checkbox" at bounding box center [290, 107] width 4 height 4
checkbox input "false"
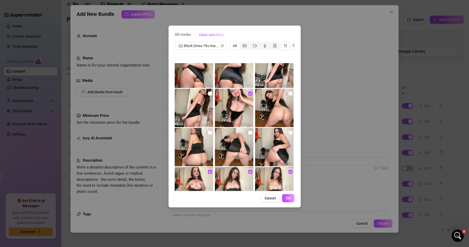
scroll to position [310, 0]
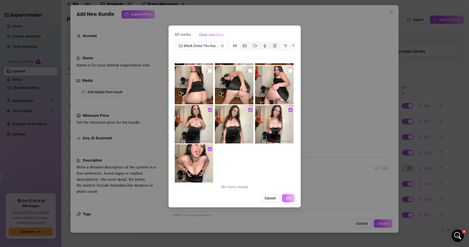
click at [286, 200] on button "OK" at bounding box center [288, 198] width 13 height 8
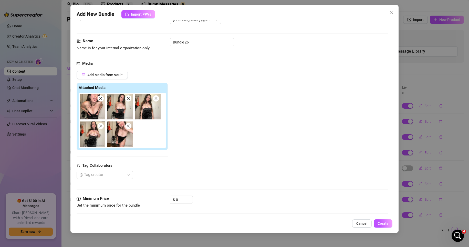
scroll to position [77, 0]
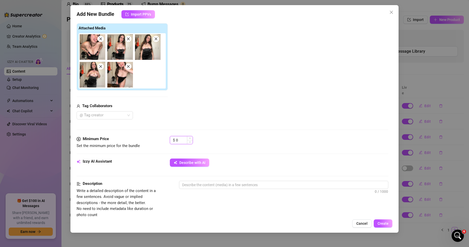
drag, startPoint x: 183, startPoint y: 139, endPoint x: 172, endPoint y: 140, distance: 10.5
click at [172, 140] on div "$ 0" at bounding box center [181, 140] width 23 height 8
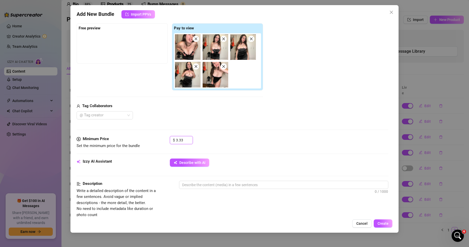
type input "3.33"
click at [226, 139] on div "$ 3.33" at bounding box center [279, 142] width 219 height 13
click at [208, 183] on textarea at bounding box center [283, 185] width 209 height 8
paste textarea ""In all photos, [PERSON_NAME] is wearing a black dress. She is teasing her tits…"
type textarea ""In all photos, [PERSON_NAME] is wearing a black dress. She is teasing her tits…"
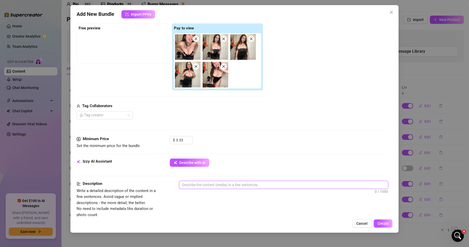
type textarea ""In all photos, [PERSON_NAME] is wearing a black dress. She is teasing her tits…"
drag, startPoint x: 187, startPoint y: 196, endPoint x: 174, endPoint y: 191, distance: 14.3
click at [174, 191] on div "Description Write a detailed description of the content in a few sentences. Avo…" at bounding box center [233, 199] width 312 height 37
type textarea ""In all photos, [PERSON_NAME] is wearing a black dress. She is teasing her tits…"
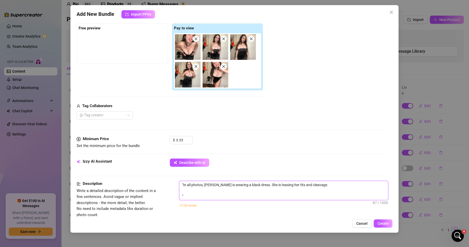
type textarea ""In all photos, [PERSON_NAME] is wearing a black dress. She is teasing her tits…"
click at [181, 185] on textarea ""In all photos, [PERSON_NAME] is wearing a black dress. She is teasing her tits…" at bounding box center [283, 185] width 209 height 8
type textarea "In all photos, [PERSON_NAME] is wearing a black dress. She is teasing her tits …"
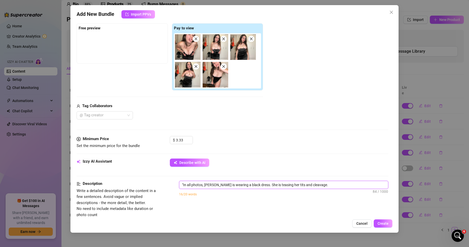
type textarea "In all photos, [PERSON_NAME] is wearing a black dress. She is teasing her tits …"
click at [207, 186] on textarea "In all photos, [PERSON_NAME] is wearing a black dress. She is teasing her tits …" at bounding box center [283, 185] width 209 height 8
type textarea "In all photos, [PERSON_NAME] wearing a black dress. She is teasing her tits and…"
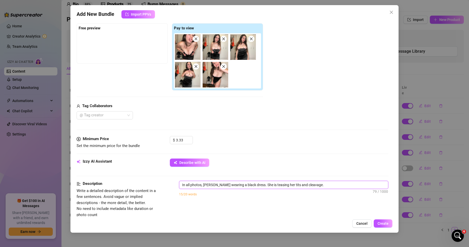
type textarea "In all photos, I is wearing a black dress. She is teasing her tits and cleavage."
type textarea "In all photos, I ais wearing a black dress. She is teasing her tits and cleavag…"
type textarea "In all photos, I amis wearing a black dress. She is teasing her tits and cleava…"
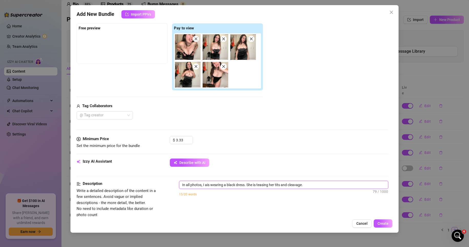
type textarea "In all photos, I amis wearing a black dress. She is teasing her tits and cleava…"
type textarea "In all photos, I am is wearing a black dress. She is teasing her tits and cleav…"
click at [211, 184] on textarea "In all photos, I am is wearing a black dress. She is teasing her tits and cleav…" at bounding box center [283, 185] width 209 height 8
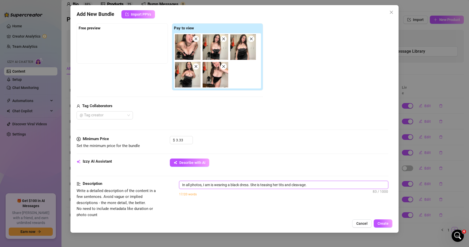
type textarea "In all photos, I am wearing a black dress. She is teasing her tits and cleavage."
click at [250, 185] on textarea "In all photos, I am wearing a black dress. She is teasing her tits and cleavage." at bounding box center [283, 185] width 209 height 8
type textarea "In all photos, I am wearing a black dress. Iis teasing her tits and cleavage."
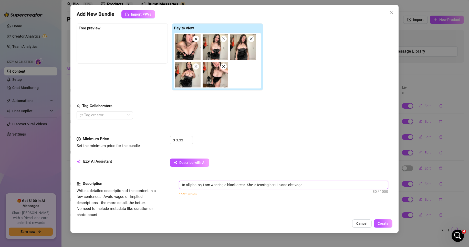
type textarea "In all photos, I am wearing a black dress. Iis teasing her tits and cleavage."
type textarea "In all photos, I am wearing a black dress. I is teasing her tits and cleavage."
type textarea "In all photos, I am wearing a black dress. I ais teasing her tits and cleavage."
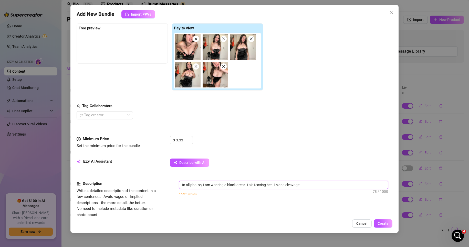
type textarea "In all photos, I am wearing a black dress. I amis teasing her tits and cleavage."
type textarea "In all photos, I am wearing a black dress. I ams teasing her tits and cleavage."
type textarea "In all photos, I am wearing a black dress. I am teasing her tits and cleavage."
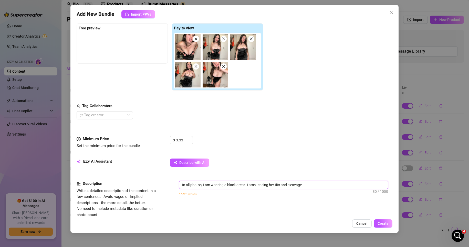
type textarea "In all photos, I am wearing a black dress. I am teasing her tits and cleavage."
click at [268, 185] on textarea "In all photos, I am wearing a black dress. I am teasing her tits and cleavage." at bounding box center [283, 185] width 209 height 8
type textarea "In all photos, I am wearing a black dress. I am teasing mtits and cleavage."
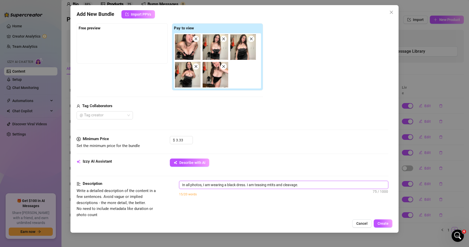
type textarea "In all photos, I am wearing a black dress. I am teasing mytits and cleavage."
type textarea "In all photos, I am wearing a black dress. I am teasing my tits and cleavage."
click at [261, 196] on div "16/20 words" at bounding box center [283, 194] width 209 height 6
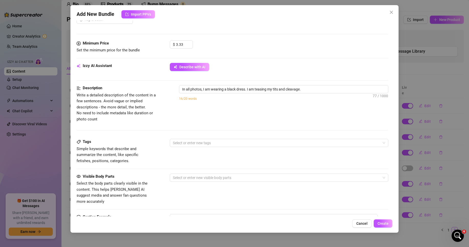
scroll to position [179, 0]
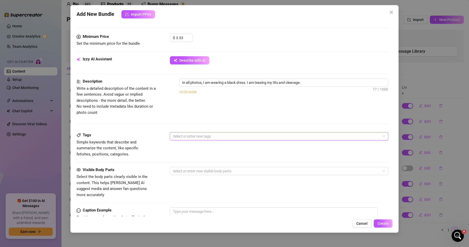
click at [214, 136] on div at bounding box center [276, 136] width 211 height 7
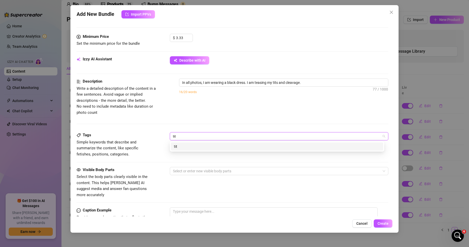
type input "tits"
click at [186, 146] on div "tits" at bounding box center [277, 147] width 206 height 6
type input "cleavage"
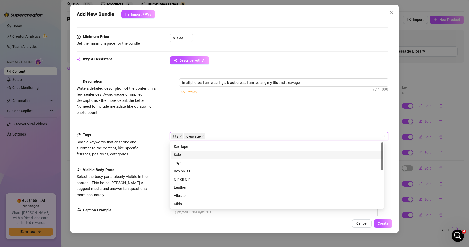
click at [187, 154] on div "Solo" at bounding box center [277, 155] width 206 height 6
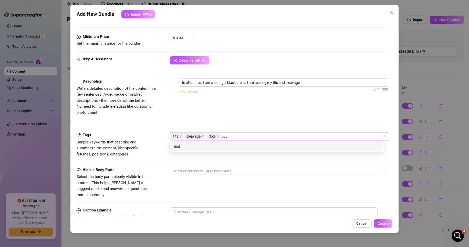
type input "body"
click at [189, 149] on div "body" at bounding box center [277, 147] width 206 height 6
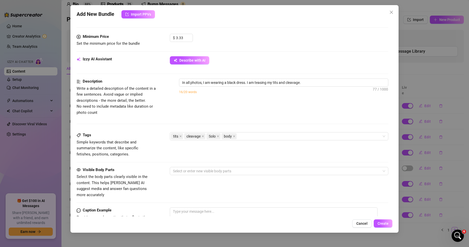
click at [160, 154] on div "Tags Simple keywords that describe and summarize the content, like specific fet…" at bounding box center [233, 144] width 312 height 25
click at [189, 169] on div at bounding box center [276, 171] width 211 height 7
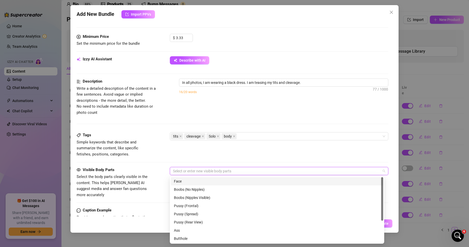
click at [185, 178] on div "Face" at bounding box center [277, 181] width 212 height 8
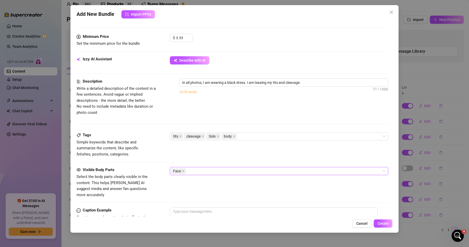
click at [200, 171] on div "Face" at bounding box center [276, 171] width 211 height 7
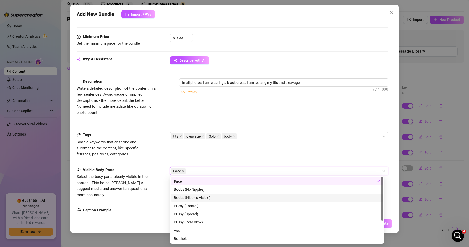
drag, startPoint x: 191, startPoint y: 198, endPoint x: 195, endPoint y: 194, distance: 4.9
click at [192, 198] on div "Boobs (Nipples Visible)" at bounding box center [277, 198] width 206 height 6
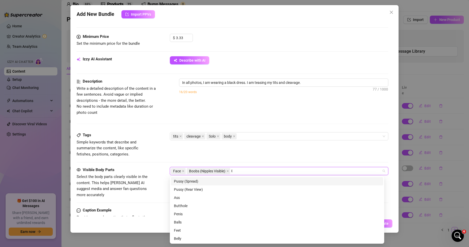
scroll to position [0, 0]
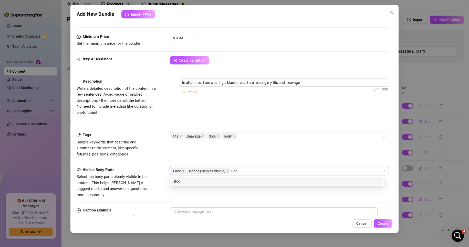
type input "Body"
click at [244, 180] on div "Body" at bounding box center [277, 182] width 206 height 6
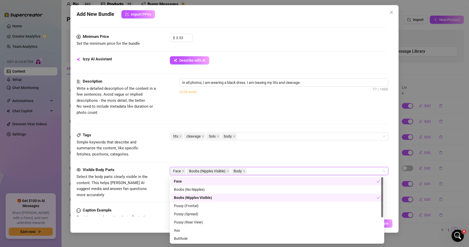
click at [251, 155] on div "Tags Simple keywords that describe and summarize the content, like specific fet…" at bounding box center [233, 144] width 312 height 25
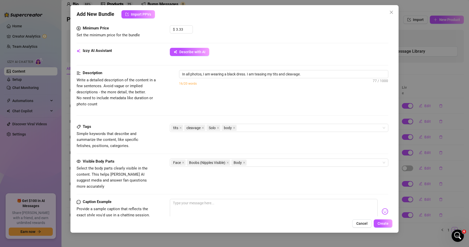
scroll to position [205, 0]
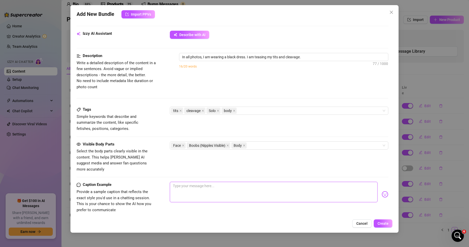
click at [208, 188] on textarea at bounding box center [274, 192] width 208 height 20
click at [196, 188] on textarea at bounding box center [274, 192] width 208 height 20
paste textarea "felt kinda hot in this black dress [DATE] 🖤 kept teasing my tits a lil… think u…"
type textarea "felt kinda hot in this black dress [DATE] 🖤 kept teasing my tits a lil… think u…"
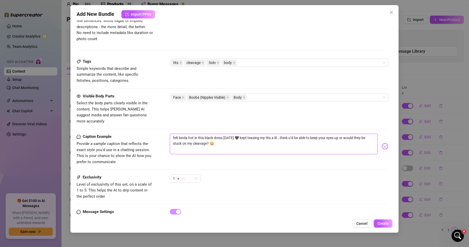
scroll to position [256, 0]
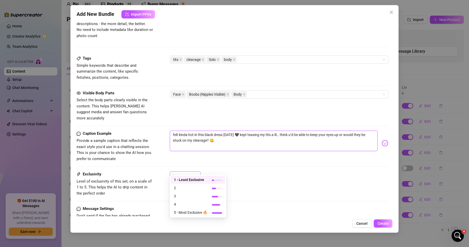
click at [188, 172] on div "1" at bounding box center [183, 176] width 20 height 8
type textarea "felt kinda hot in this black dress [DATE] 🖤 kept teasing my tits a lil… think u…"
click at [183, 188] on span "2" at bounding box center [190, 188] width 33 height 6
click at [226, 177] on div "2 2" at bounding box center [279, 177] width 219 height 13
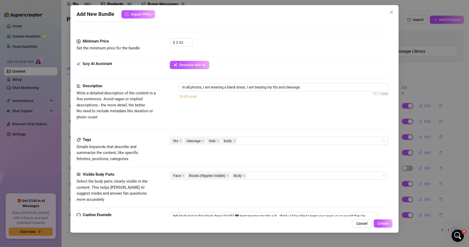
scroll to position [166, 0]
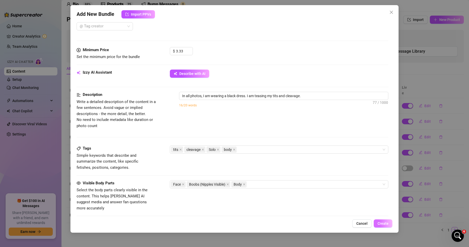
click at [376, 224] on button "Create" at bounding box center [382, 224] width 19 height 8
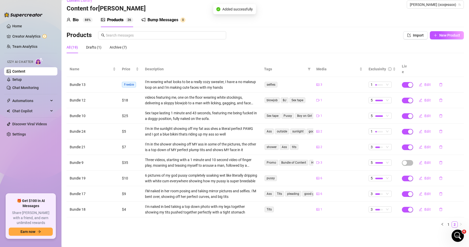
scroll to position [2, 0]
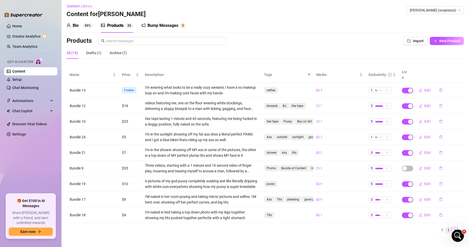
click at [445, 228] on link "1" at bounding box center [448, 231] width 6 height 6
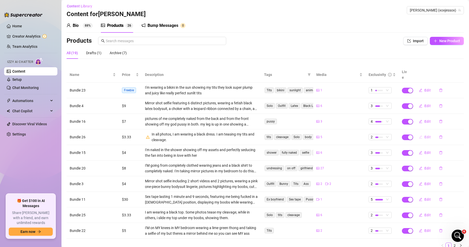
click at [419, 133] on button "Edit" at bounding box center [424, 137] width 20 height 8
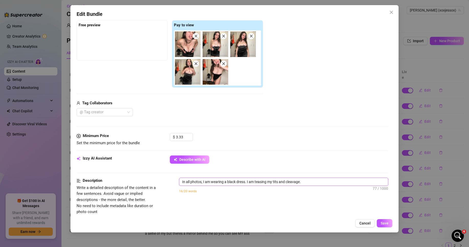
scroll to position [77, 0]
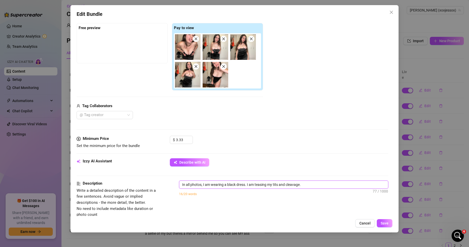
click at [306, 183] on textarea "In all photos, I am wearing a black dress. I am teasing my tits and cleavage." at bounding box center [283, 185] width 209 height 8
type textarea "In all photos, I am wearing a black dress. I am teasing my tits and cleavage"
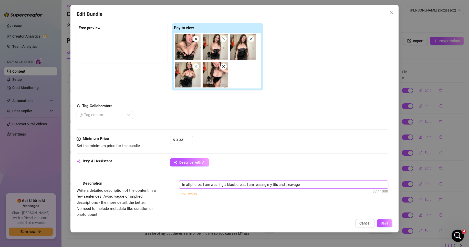
type textarea "In all photos, I am wearing a black dress. I am teasing my tits and cleavage i"
type textarea "In all photos, I am wearing a black dress. I am teasing my tits and cleavage in"
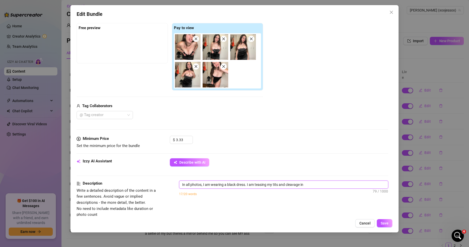
type textarea "In all photos, I am wearing a black dress. I am teasing my tits and cleavage in"
type textarea "In all photos, I am wearing a black dress. I am teasing my tits and cleavage in…"
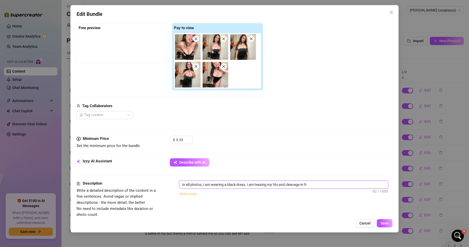
type textarea "In all photos, I am wearing a black dress. I am teasing my tits and cleavage in…"
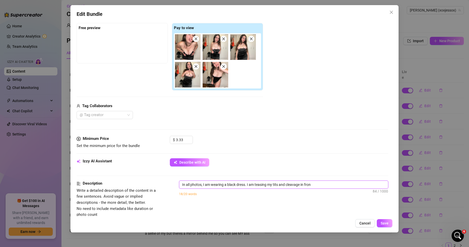
type textarea "In all photos, I am wearing a black dress. I am teasing my tits and cleavage in…"
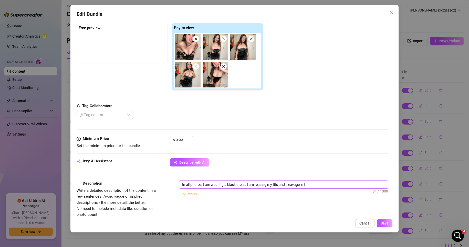
type textarea "In all photos, I am wearing a black dress. I am teasing my tits and cleavage in…"
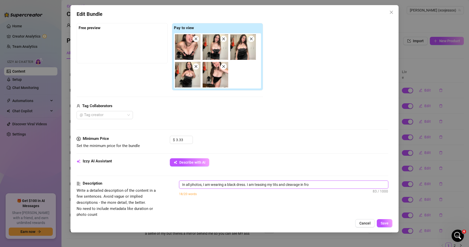
type textarea "In all photos, I am wearing a black dress. I am teasing my tits and cleavage in…"
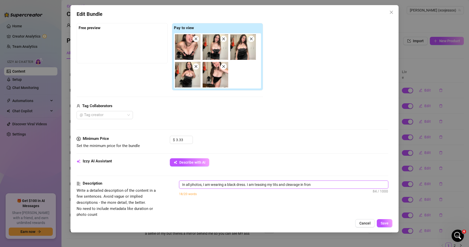
type textarea "In all photos, I am wearing a black dress. I am teasing my tits and cleavage in…"
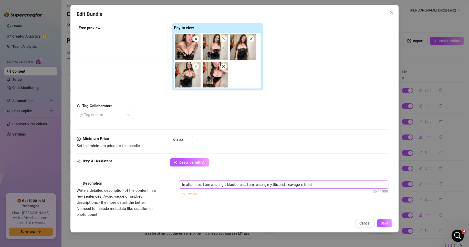
type textarea "In all photos, I am wearing a black dress. I am teasing my tits and cleavage in…"
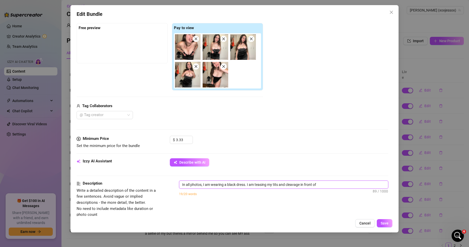
type textarea "In all photos, I am wearing a black dress. I am teasing my tits and cleavage in…"
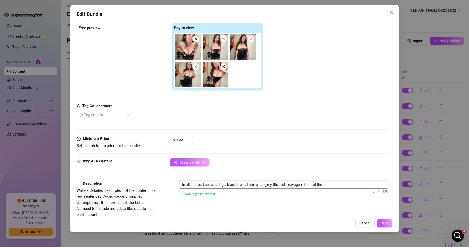
type textarea "In all photos, I am wearing a black dress. I am teasing my tits and cleavage in…"
click at [385, 221] on span "Save" at bounding box center [384, 223] width 8 height 4
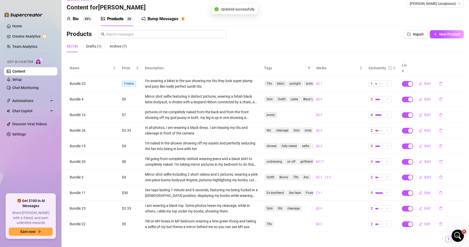
scroll to position [17, 0]
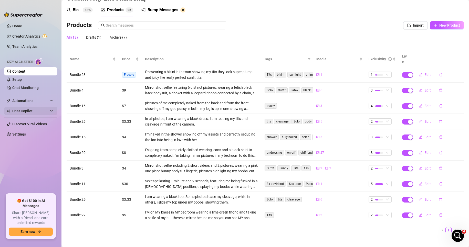
click at [42, 112] on span "Chat Copilot" at bounding box center [30, 111] width 36 height 8
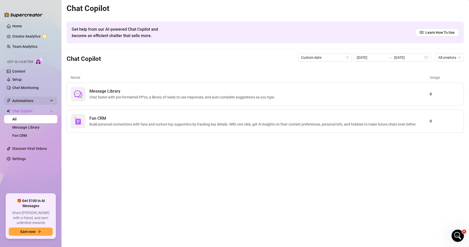
click at [48, 101] on span "Automations" at bounding box center [30, 101] width 36 height 8
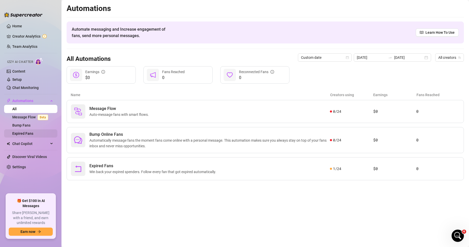
click at [32, 134] on link "Expired Fans" at bounding box center [22, 134] width 21 height 4
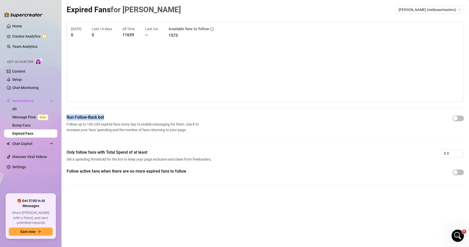
drag, startPoint x: 107, startPoint y: 116, endPoint x: 66, endPoint y: 118, distance: 41.5
click at [66, 118] on main "Expired Fans for [PERSON_NAME] [PERSON_NAME] (melissaxmasters) [DATE] 0 Last 14…" at bounding box center [264, 123] width 407 height 247
copy span "Run Follow-Back bot"
click at [435, 10] on span "[PERSON_NAME] (melissaxmasters)" at bounding box center [429, 10] width 62 height 8
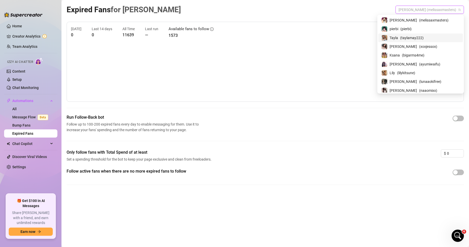
click at [419, 38] on div "Tayla ( taylamay222 )" at bounding box center [420, 38] width 78 height 6
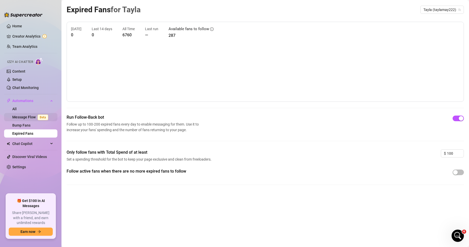
click at [34, 116] on link "Message Flow Beta" at bounding box center [31, 117] width 38 height 4
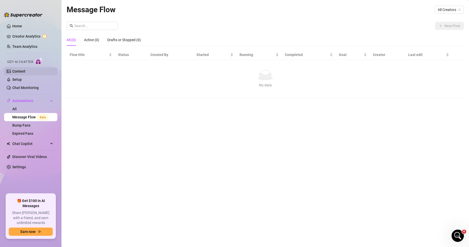
click at [25, 72] on link "Content" at bounding box center [18, 71] width 13 height 4
